Goal: Check status

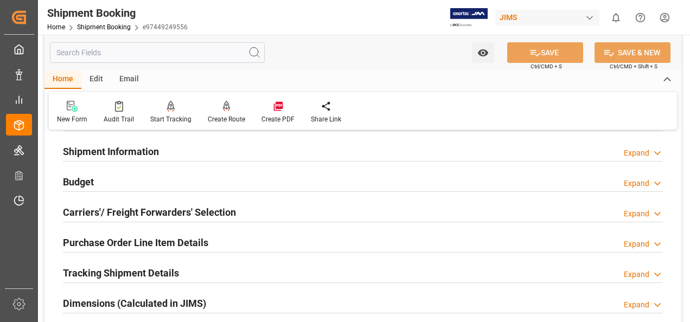
scroll to position [217, 0]
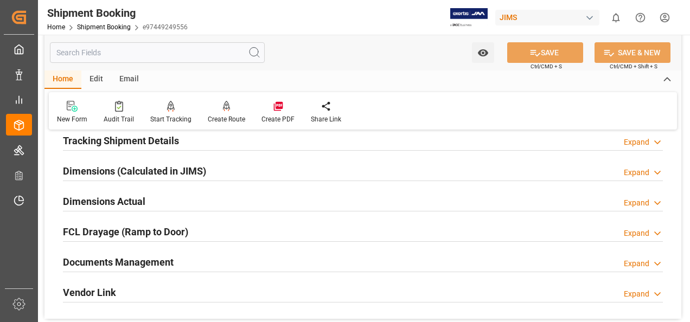
drag, startPoint x: 142, startPoint y: 259, endPoint x: 153, endPoint y: 258, distance: 10.4
click at [142, 259] on h2 "Documents Management" at bounding box center [118, 262] width 111 height 15
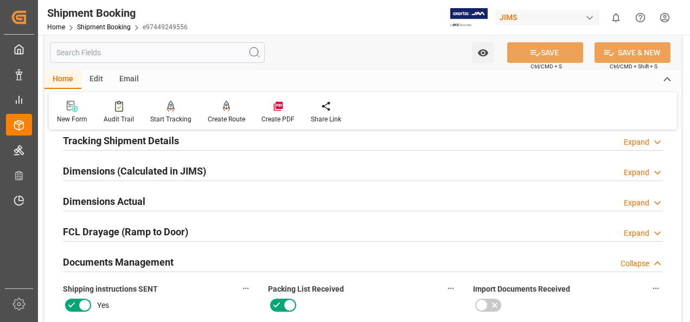
scroll to position [271, 0]
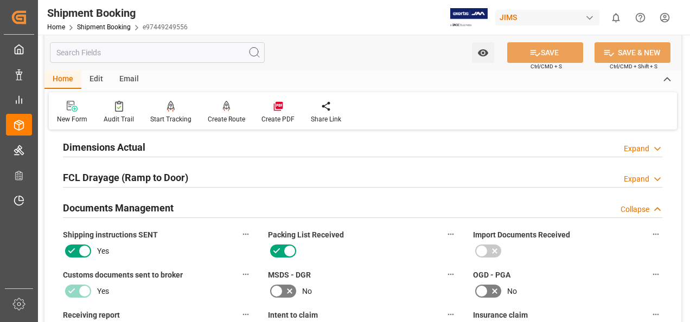
click at [145, 206] on h2 "Documents Management" at bounding box center [118, 208] width 111 height 15
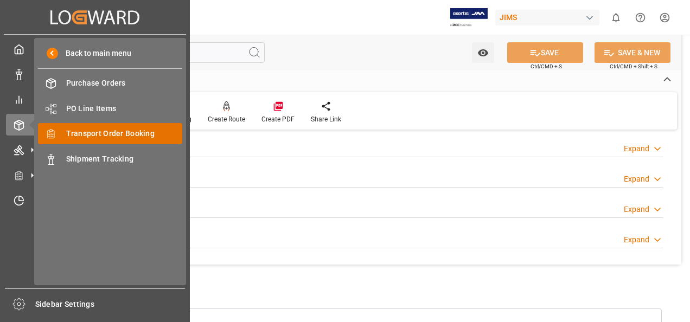
click at [97, 135] on span "Transport Order Booking" at bounding box center [124, 133] width 117 height 11
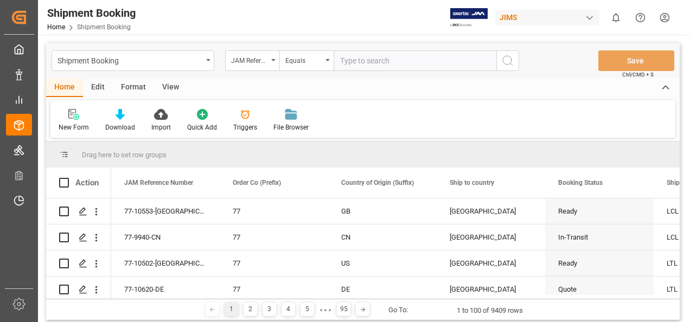
click at [398, 65] on input "text" at bounding box center [415, 60] width 163 height 21
paste input "77-9705-CN"
type input "77-9705-CN"
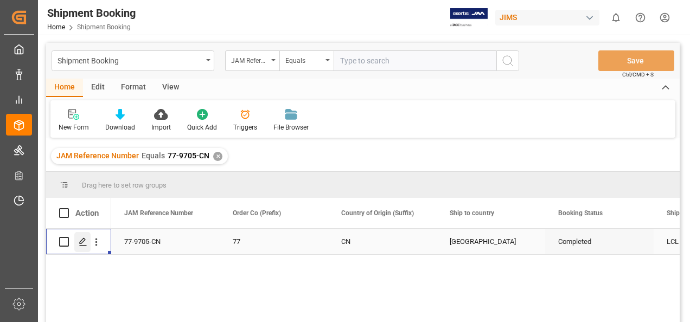
click at [83, 243] on icon "Press SPACE to select this row." at bounding box center [83, 242] width 9 height 9
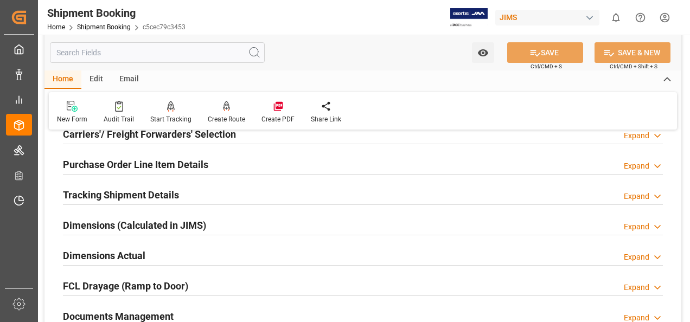
scroll to position [271, 0]
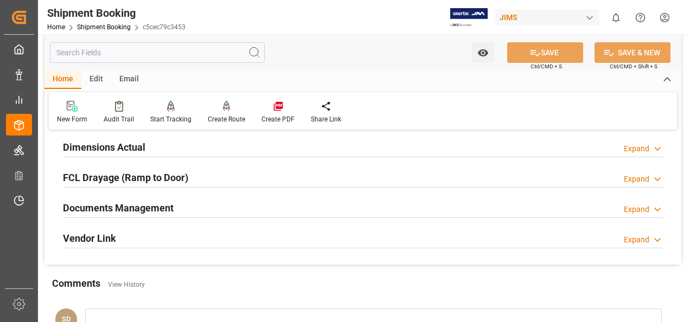
click at [136, 204] on h2 "Documents Management" at bounding box center [118, 208] width 111 height 15
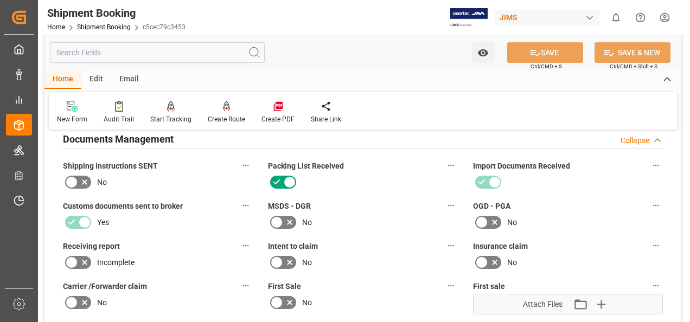
scroll to position [434, 0]
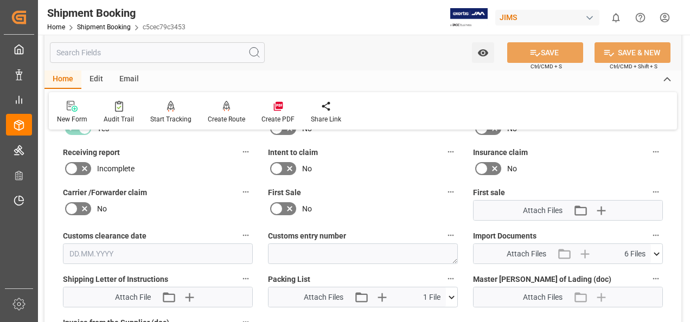
click at [662, 251] on icon at bounding box center [656, 254] width 11 height 11
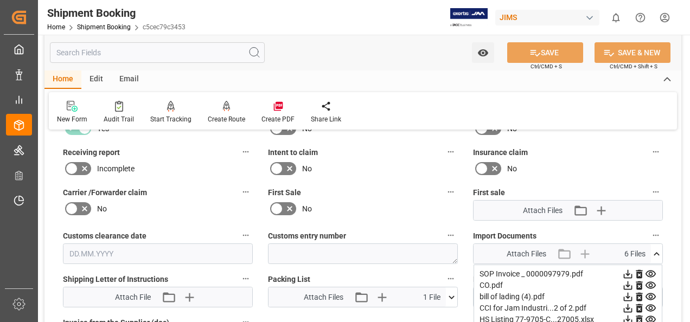
click at [629, 272] on icon at bounding box center [628, 274] width 9 height 9
